Goal: Task Accomplishment & Management: Use online tool/utility

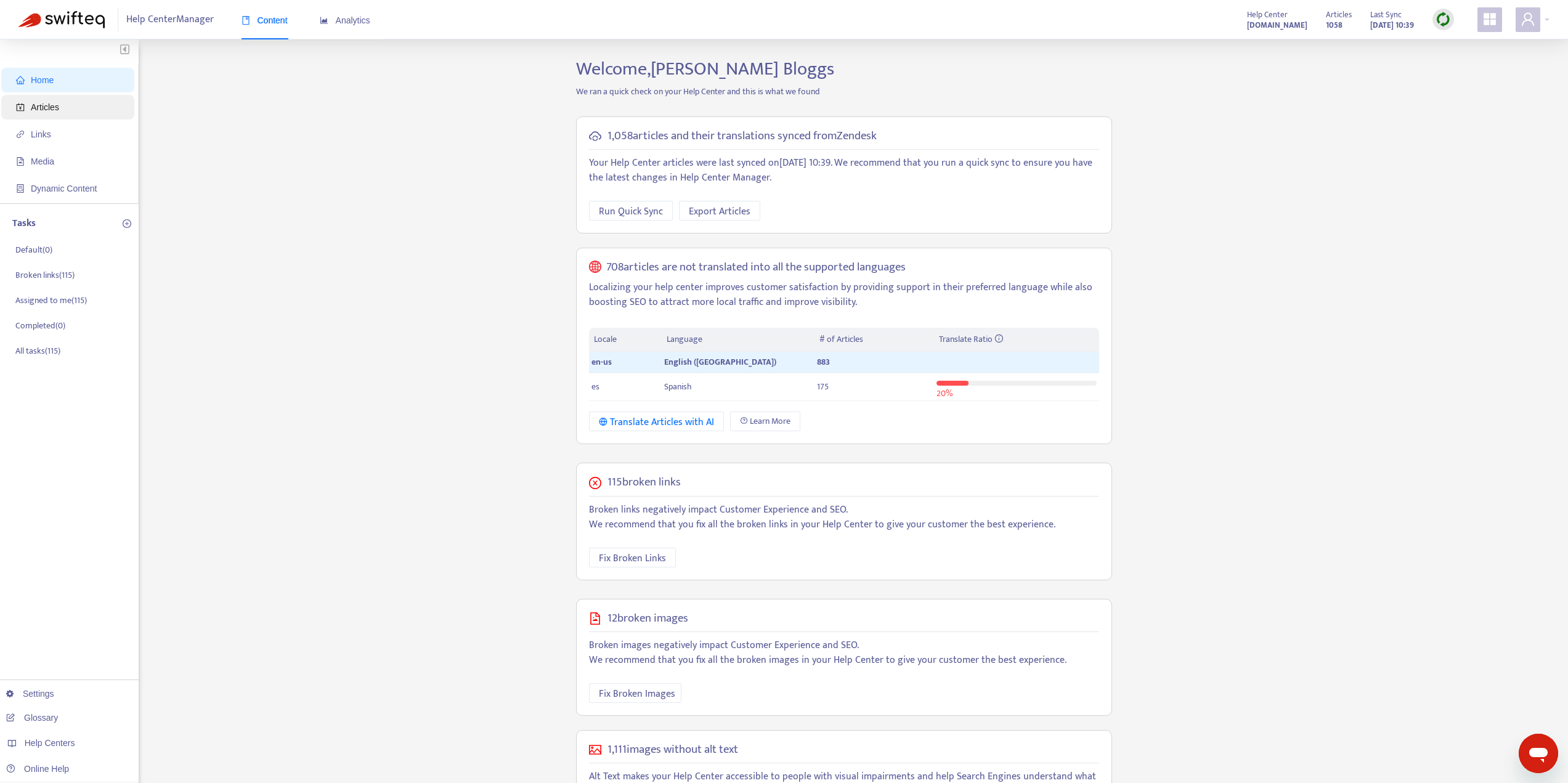
click at [30, 99] on span "Articles" at bounding box center [70, 107] width 109 height 24
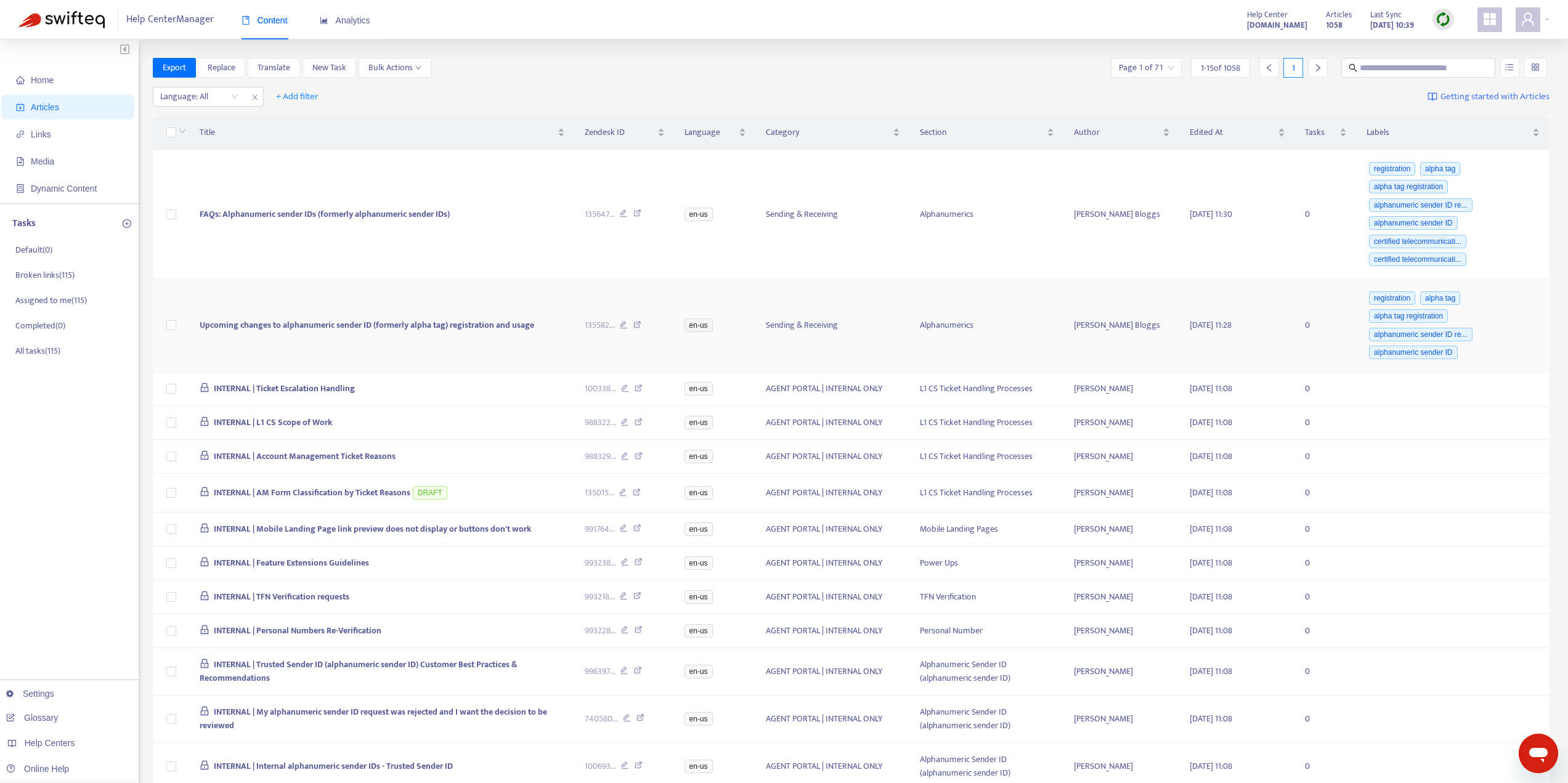
click at [336, 322] on span "Upcoming changes to alphanumeric sender ID (formerly alpha tag) registration an…" at bounding box center [367, 325] width 335 height 15
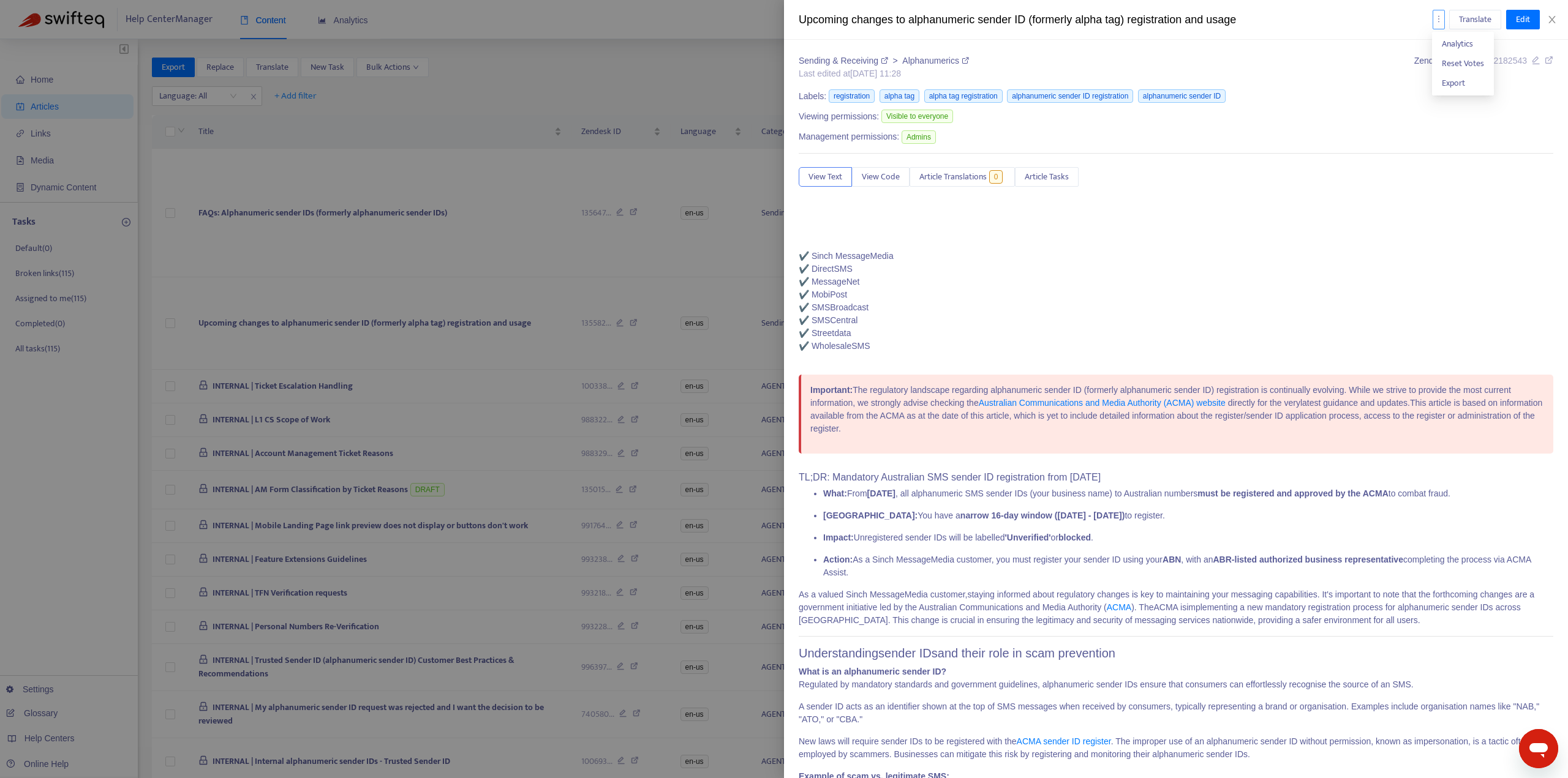
click at [1435, 14] on button "button" at bounding box center [1439, 20] width 12 height 20
click at [1338, 122] on div "Viewing permissions: Visible to everyone" at bounding box center [1176, 118] width 755 height 21
click at [1554, 21] on icon "close" at bounding box center [1551, 19] width 10 height 10
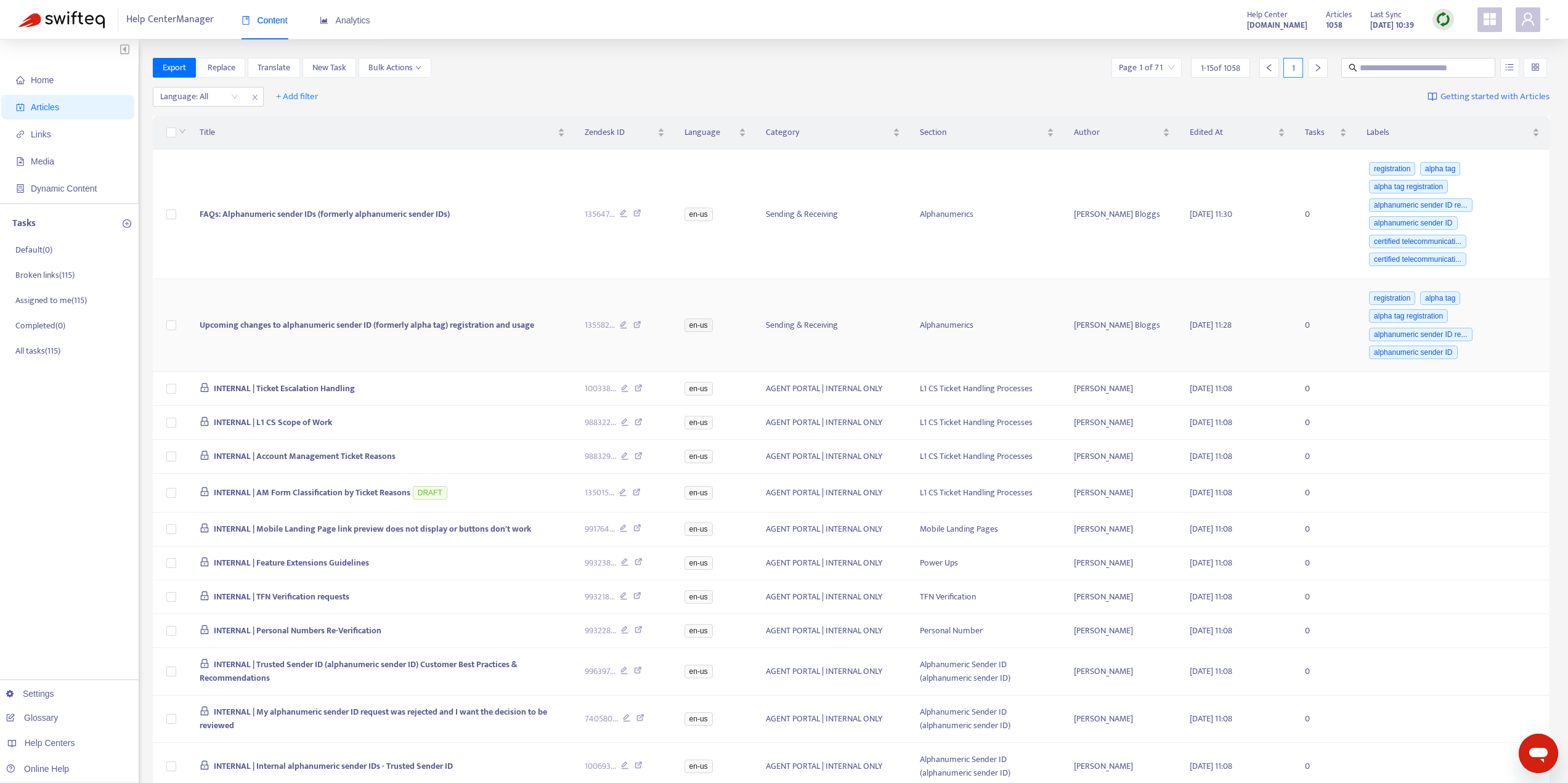
click at [411, 322] on span "Upcoming changes to alphanumeric sender ID (formerly alpha tag) registration an…" at bounding box center [367, 325] width 335 height 15
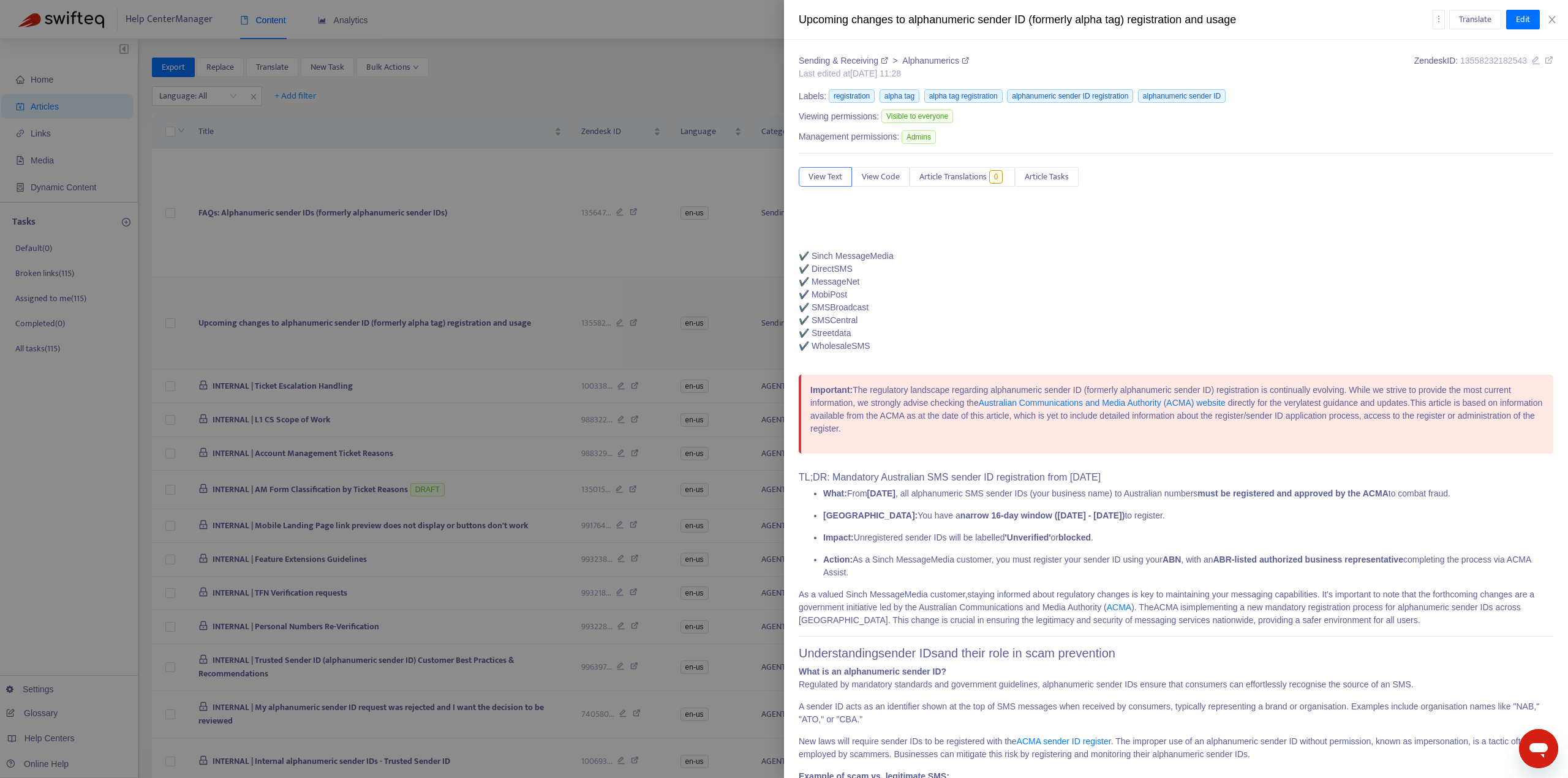
click at [408, 320] on div at bounding box center [784, 389] width 1568 height 778
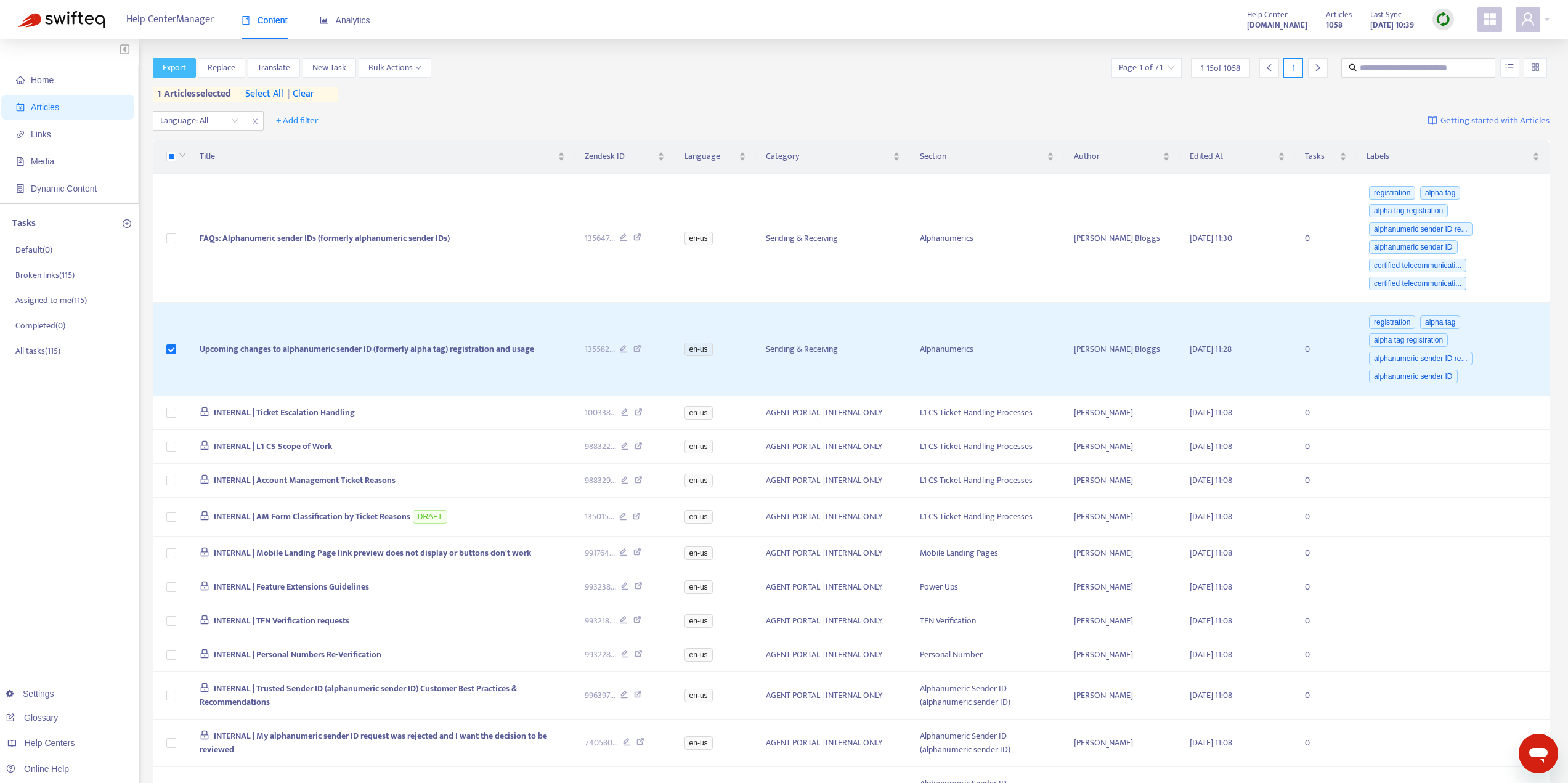
click at [172, 71] on span "Export" at bounding box center [174, 68] width 24 height 14
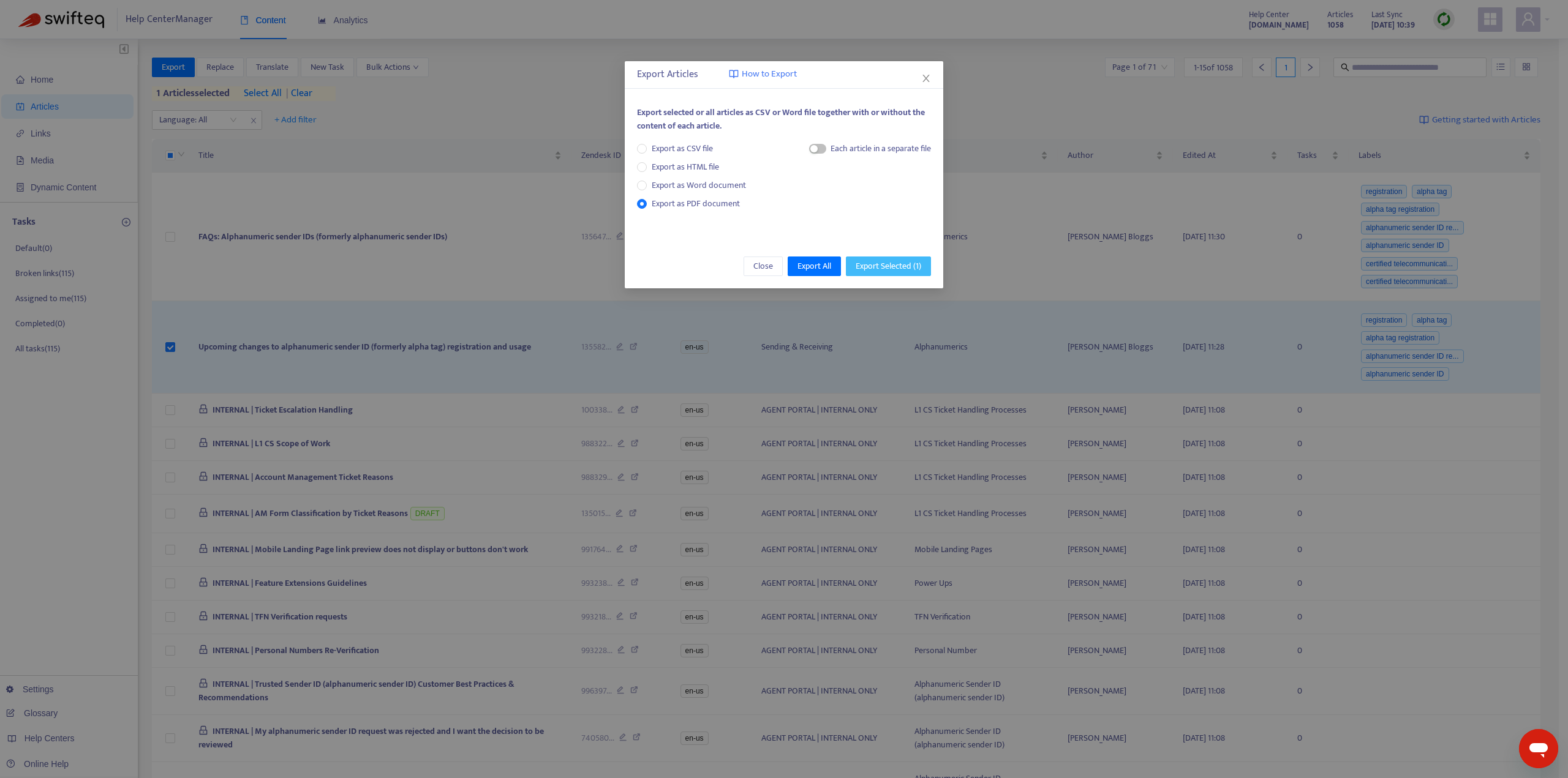
click at [879, 260] on span "Export Selected ( 1 )" at bounding box center [889, 267] width 65 height 14
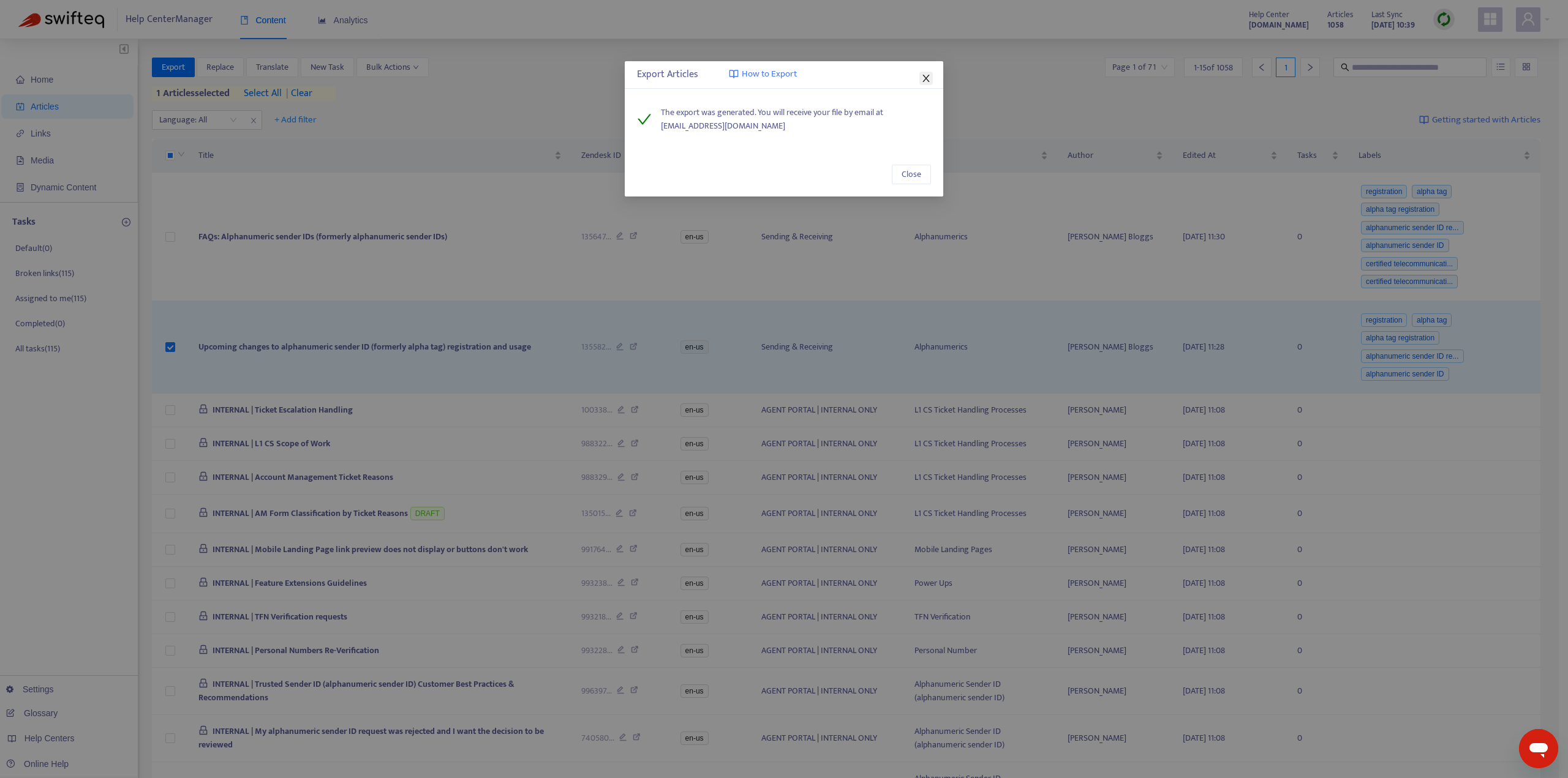
click at [929, 74] on icon "close" at bounding box center [926, 78] width 10 height 10
